Goal: Complete application form

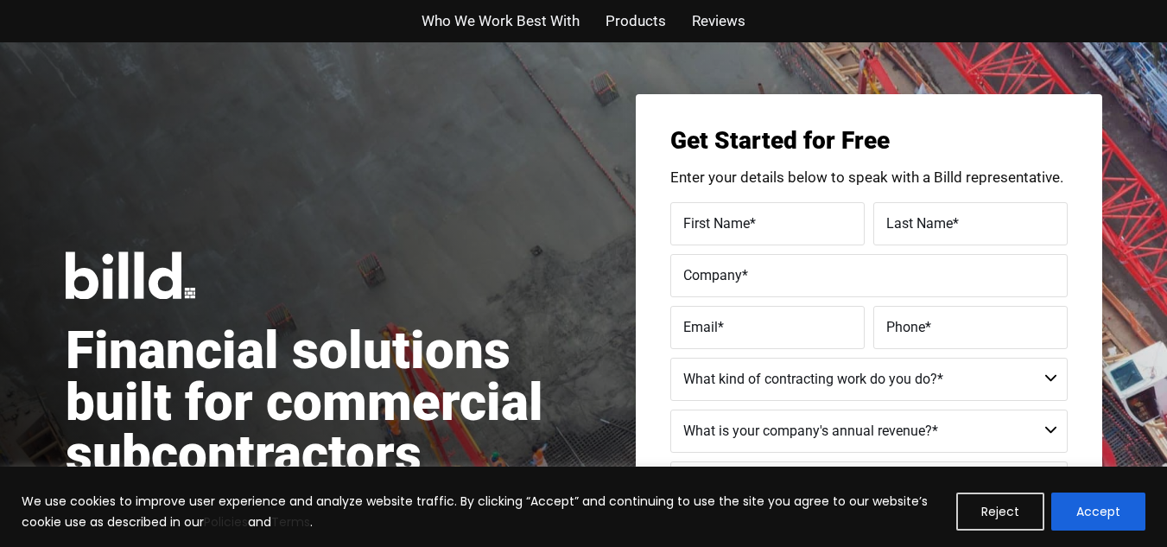
click at [777, 224] on label "First Name *" at bounding box center [767, 223] width 168 height 25
click at [777, 224] on input "First Name *" at bounding box center [767, 223] width 194 height 43
click at [748, 224] on input "First Name *" at bounding box center [767, 223] width 194 height 43
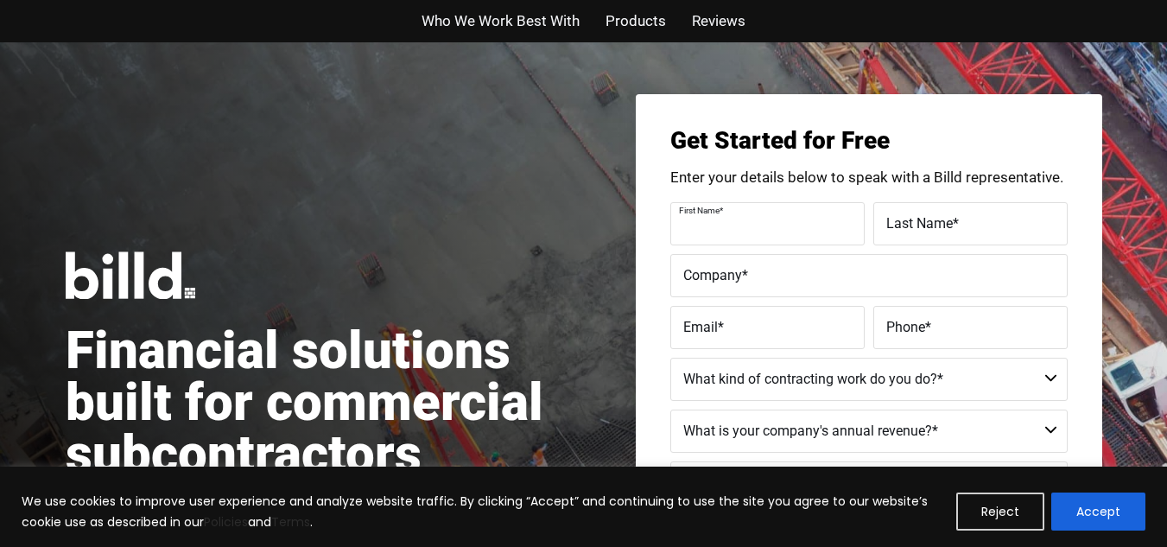
type input "[PERSON_NAME]"
type input "Ball"
type input "[EMAIL_ADDRESS][DOMAIN_NAME]"
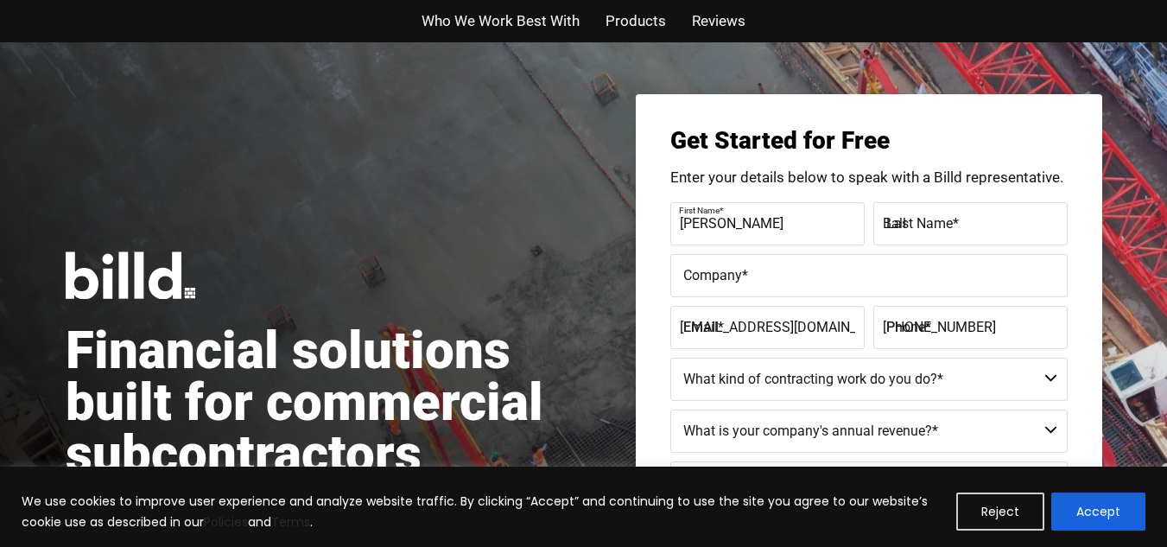
type input "[PHONE_NUMBER]"
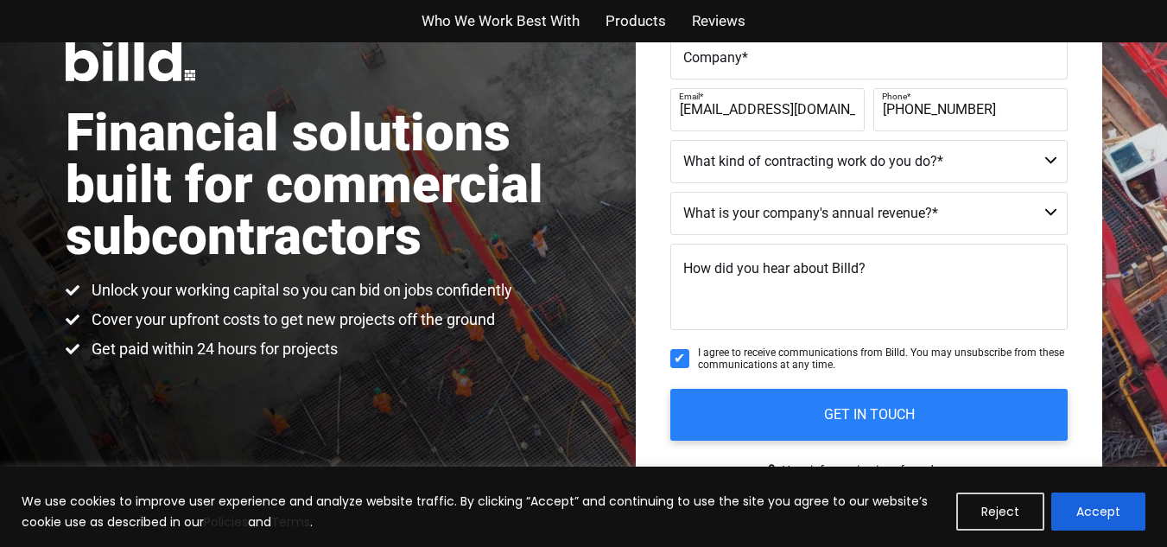
scroll to position [233, 0]
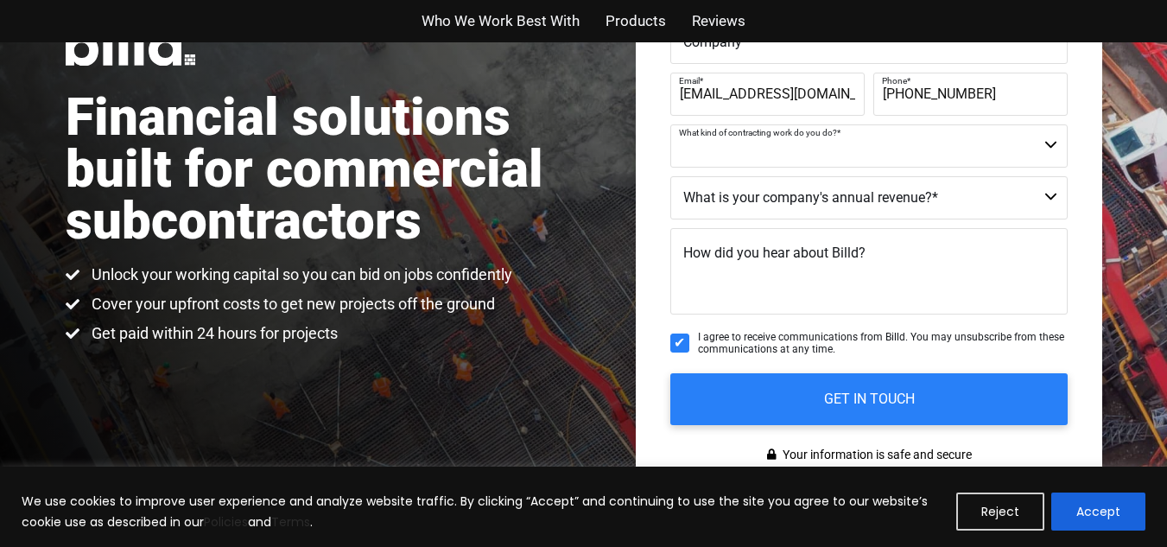
click at [1056, 150] on select "Commercial Commercial and Residential Residential Not a Contractor" at bounding box center [868, 145] width 397 height 43
select select "Not a Contractor"
click at [670, 124] on select "Commercial Commercial and Residential Residential Not a Contractor" at bounding box center [868, 145] width 397 height 43
click at [906, 204] on select "$40M + $25M - $40M $8M - $25M $4M - $8M $2M - $4M $1M - $2M Less than $1M" at bounding box center [868, 197] width 397 height 43
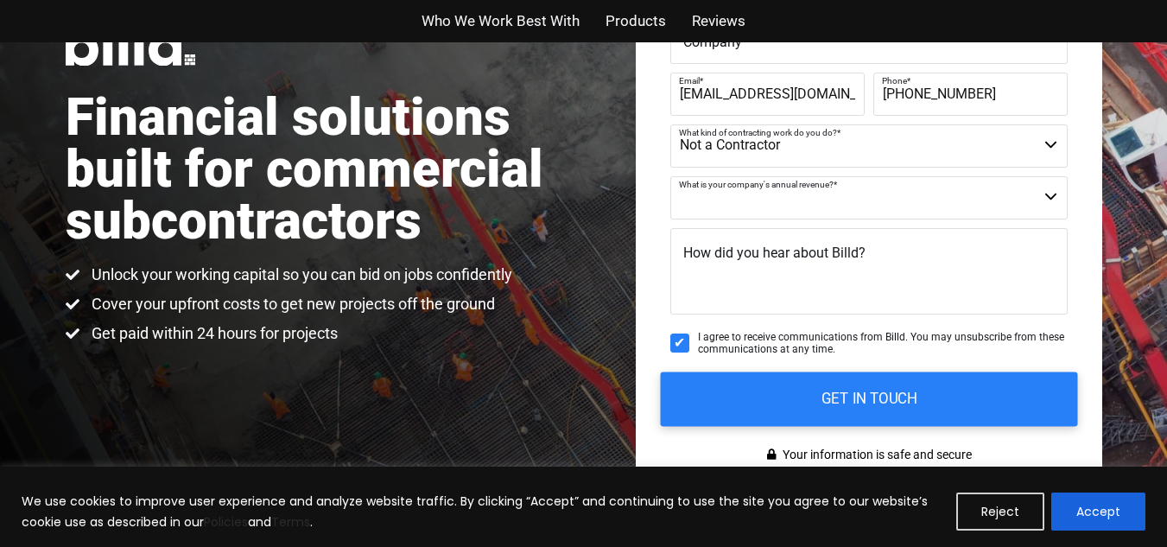
select select "Less than $1M"
click at [670, 176] on select "$40M + $25M - $40M $8M - $25M $4M - $8M $2M - $4M $1M - $2M Less than $1M" at bounding box center [868, 197] width 397 height 43
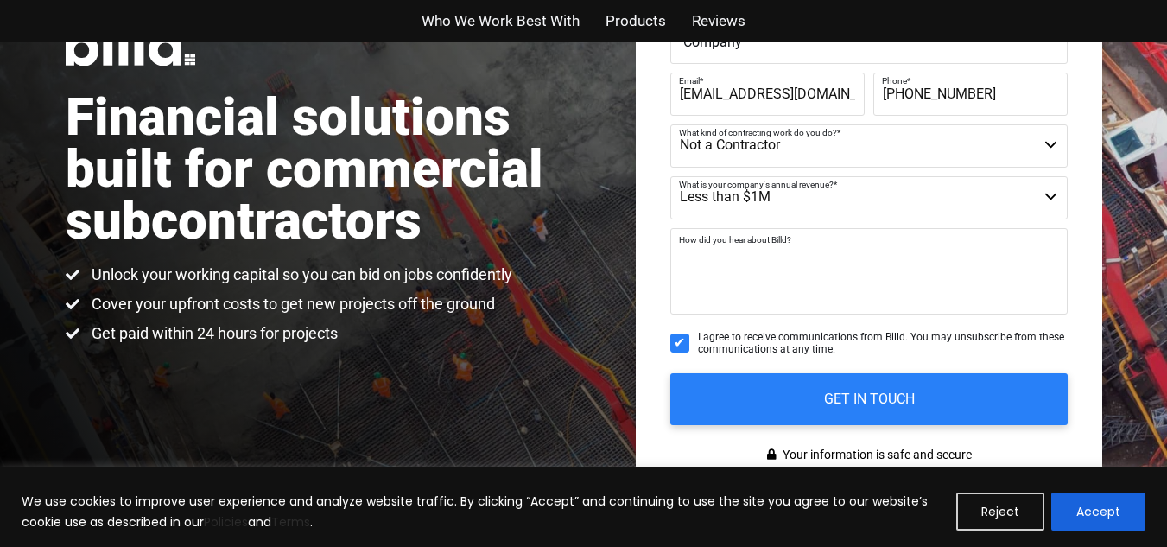
click at [894, 264] on textarea "How did you hear about Billd?" at bounding box center [868, 271] width 397 height 86
type textarea "google"
